Goal: Navigation & Orientation: Find specific page/section

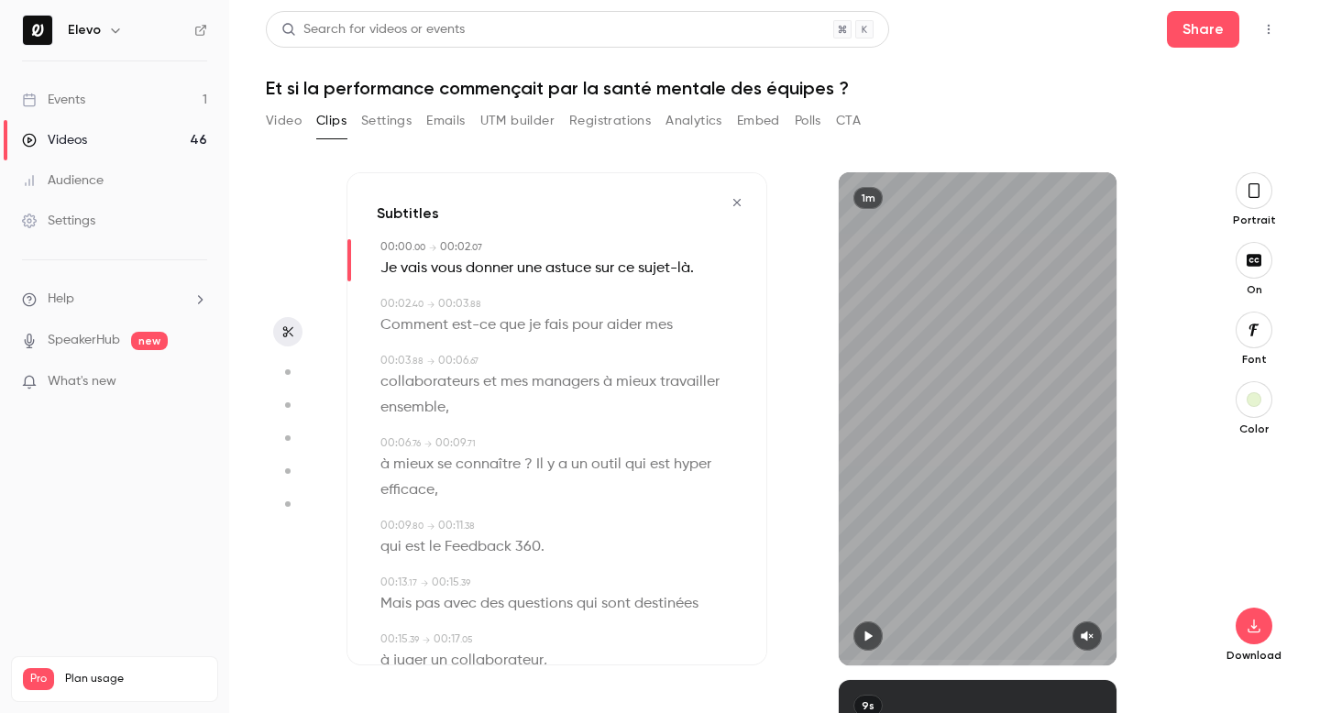
scroll to position [701, 0]
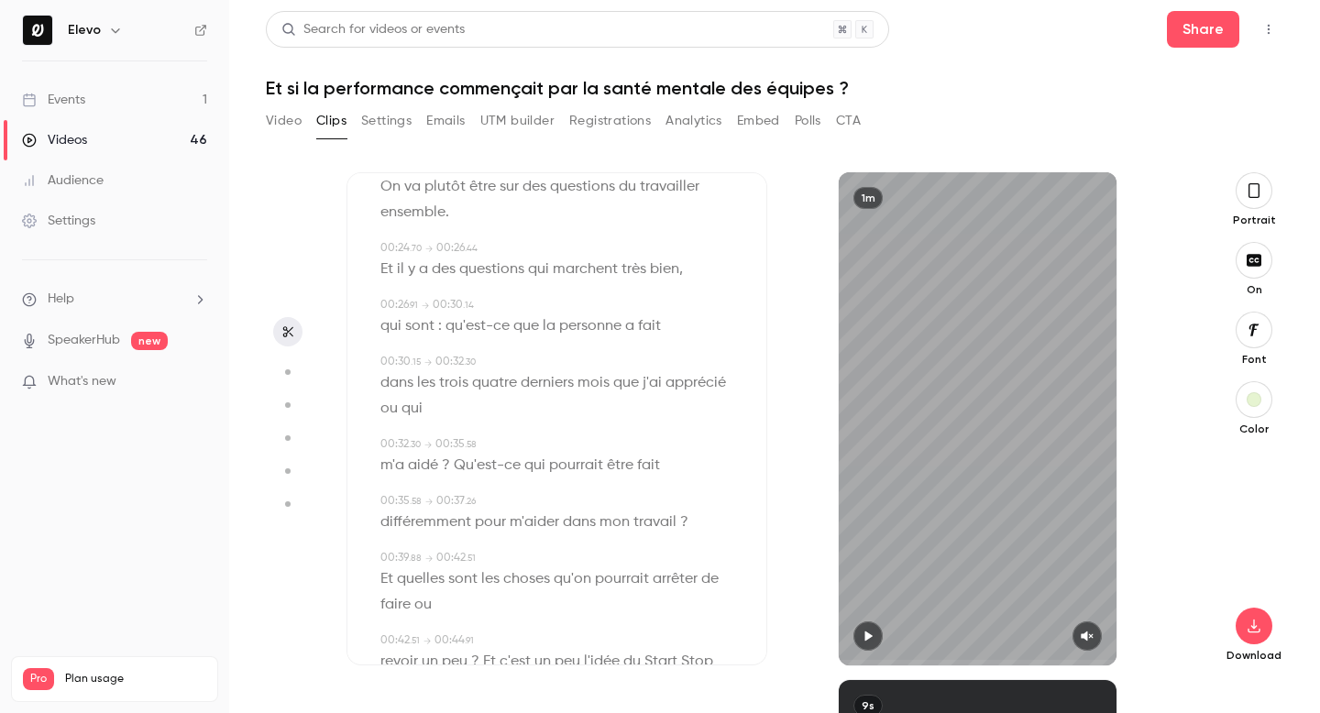
click at [286, 129] on button "Video" at bounding box center [284, 120] width 36 height 29
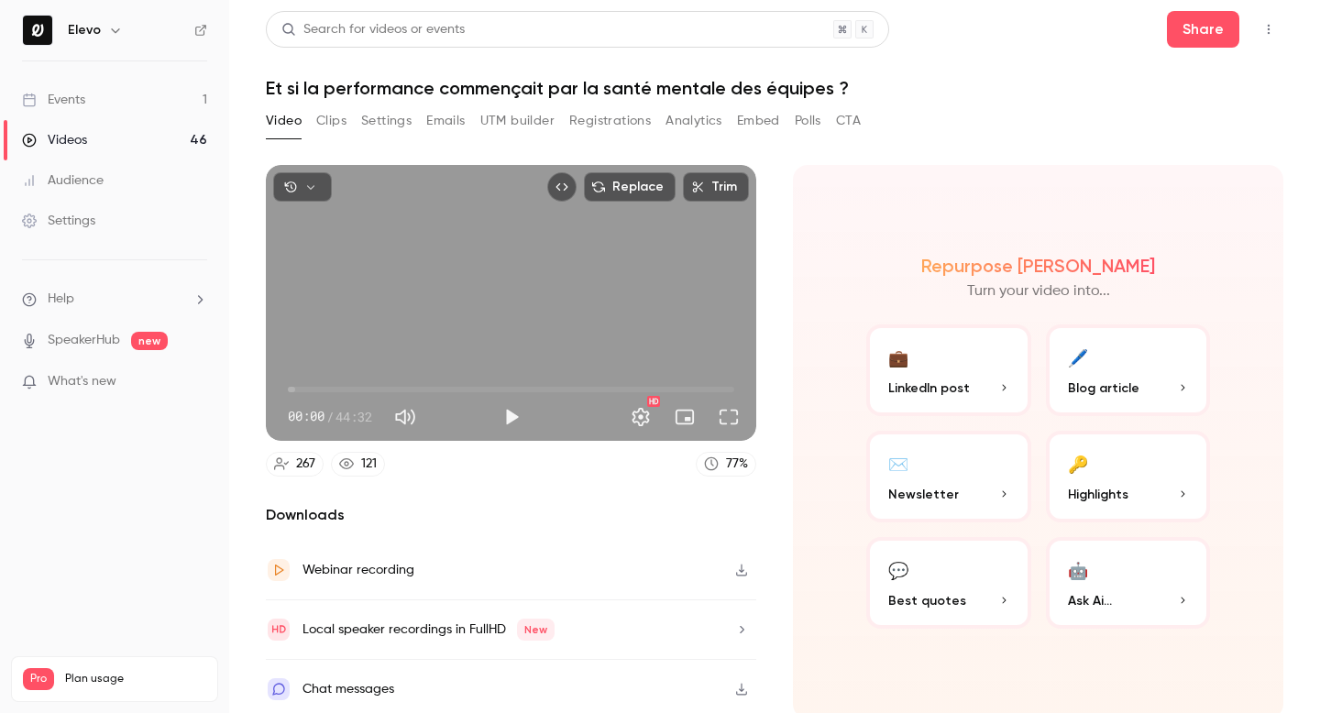
click at [120, 149] on link "Videos 46" at bounding box center [114, 140] width 229 height 40
